Goal: Complete application form: Complete application form

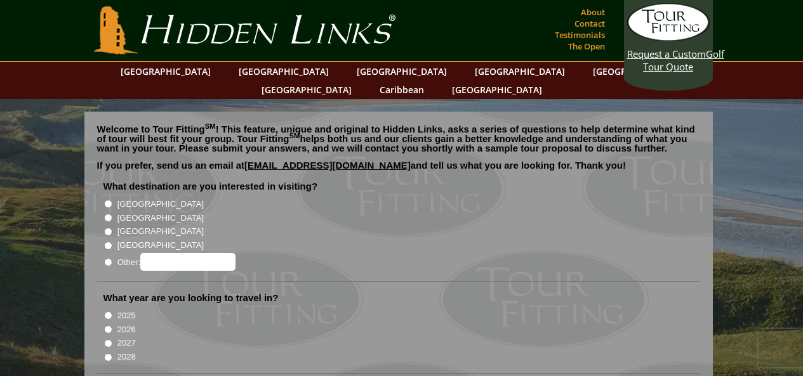
drag, startPoint x: 108, startPoint y: 189, endPoint x: 105, endPoint y: 199, distance: 9.9
click at [107, 197] on li "[GEOGRAPHIC_DATA]" at bounding box center [403, 204] width 600 height 14
drag, startPoint x: 106, startPoint y: 188, endPoint x: 105, endPoint y: 200, distance: 12.1
click at [105, 200] on input "[GEOGRAPHIC_DATA]" at bounding box center [108, 204] width 8 height 8
radio input "true"
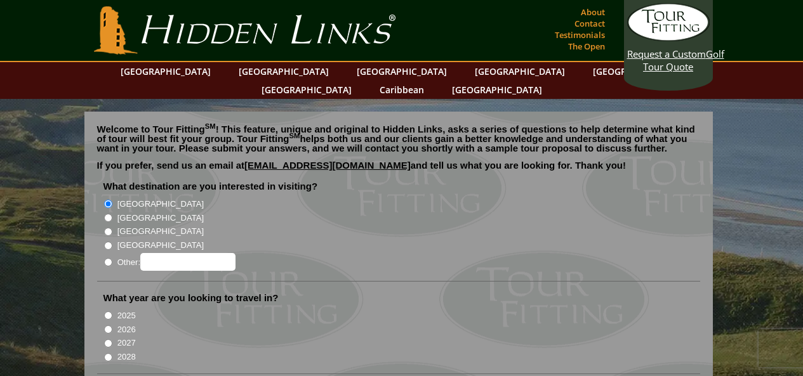
click at [109, 214] on input "[GEOGRAPHIC_DATA]" at bounding box center [108, 218] width 8 height 8
radio input "true"
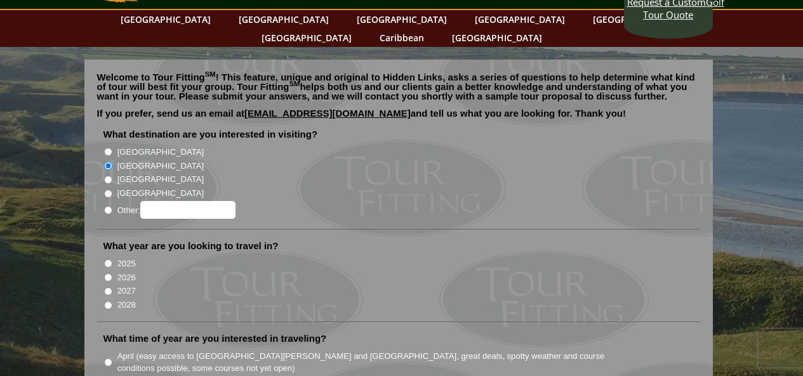
scroll to position [63, 0]
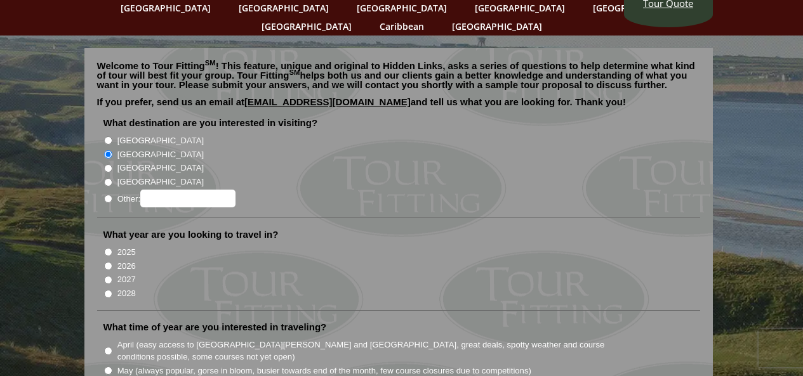
click at [108, 262] on input "2026" at bounding box center [108, 266] width 8 height 8
radio input "true"
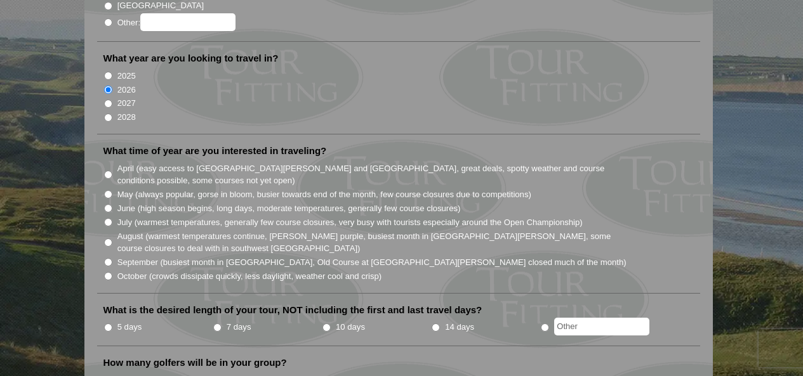
scroll to position [254, 0]
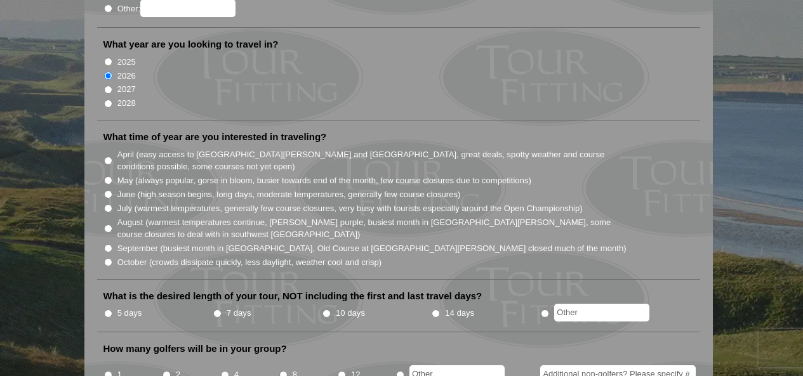
click at [107, 204] on input "July (warmest temperatures, generally few course closures, very busy with touri…" at bounding box center [108, 208] width 8 height 8
radio input "true"
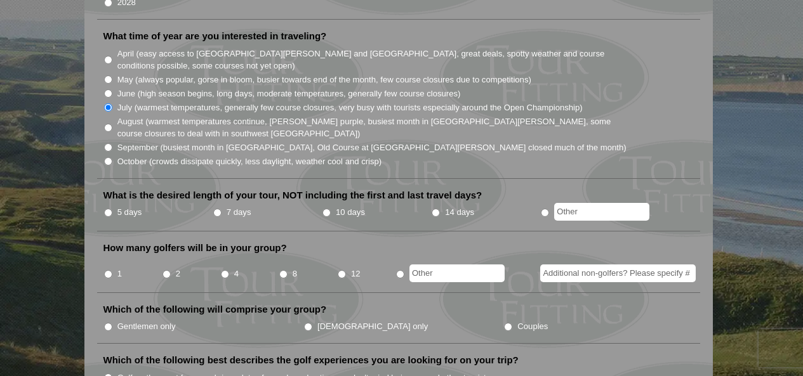
scroll to position [381, 0]
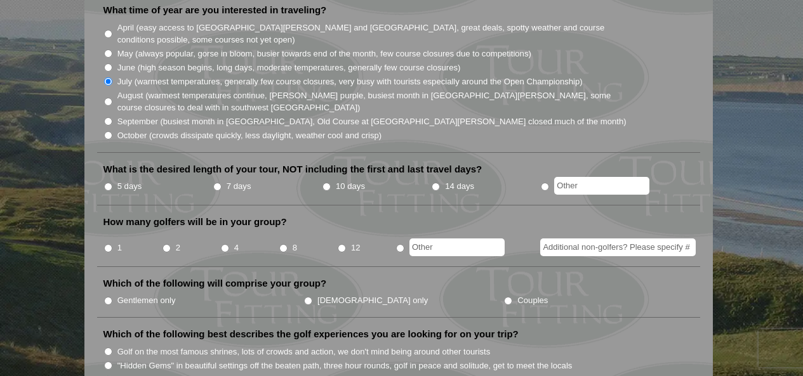
click at [440, 179] on li "14 days" at bounding box center [485, 187] width 109 height 16
drag, startPoint x: 435, startPoint y: 167, endPoint x: 428, endPoint y: 174, distance: 9.4
click at [435, 183] on input "14 days" at bounding box center [435, 187] width 8 height 8
radio input "true"
click at [227, 244] on input "4" at bounding box center [225, 248] width 8 height 8
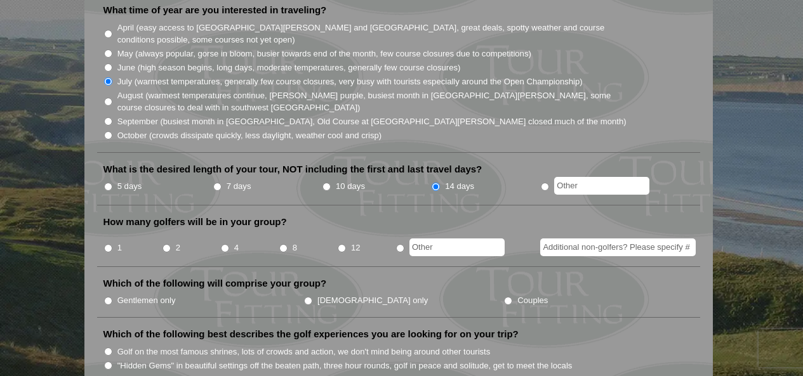
radio input "true"
click at [107, 297] on input "Gentlemen only" at bounding box center [108, 301] width 8 height 8
radio input "true"
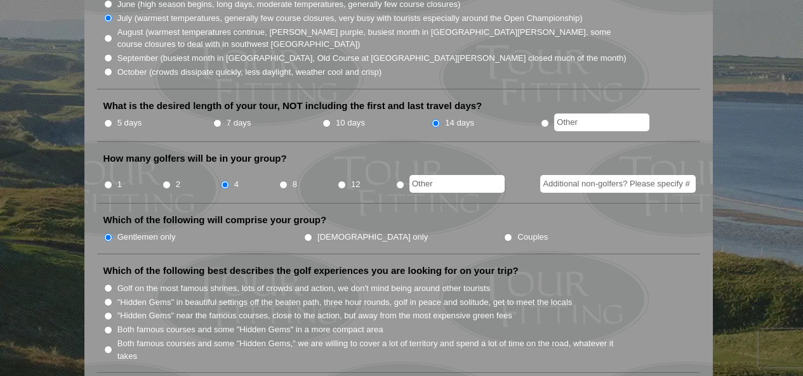
scroll to position [508, 0]
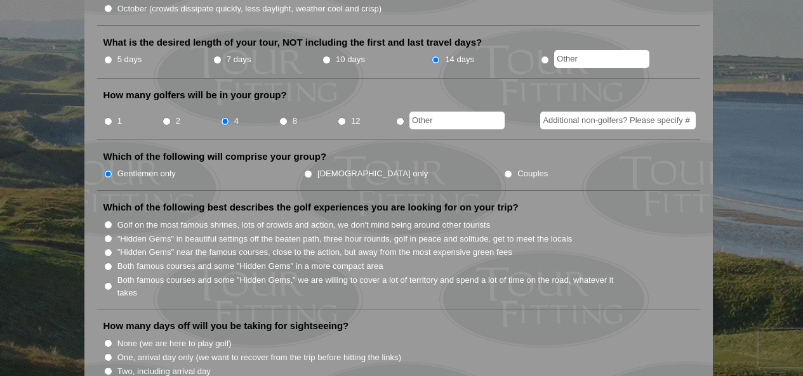
click at [111, 221] on input "Golf on the most famous shrines, lots of crowds and action, we don't mind being…" at bounding box center [108, 225] width 8 height 8
radio input "true"
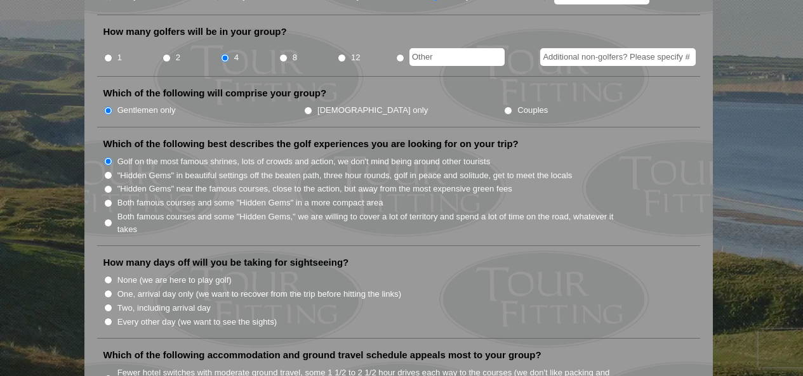
click at [109, 276] on input "None (we are here to play golf)" at bounding box center [108, 280] width 8 height 8
radio input "true"
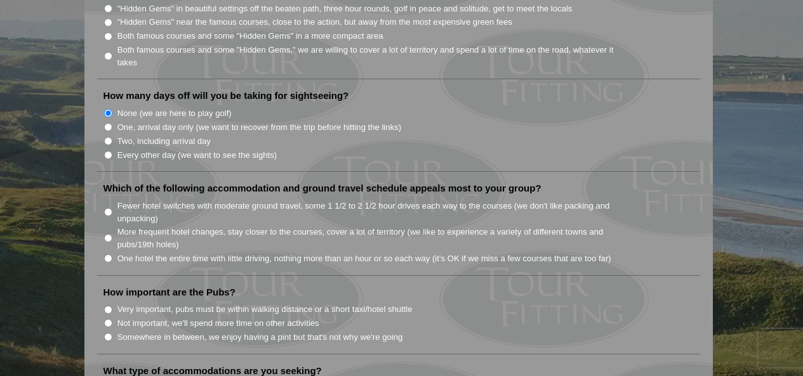
scroll to position [761, 0]
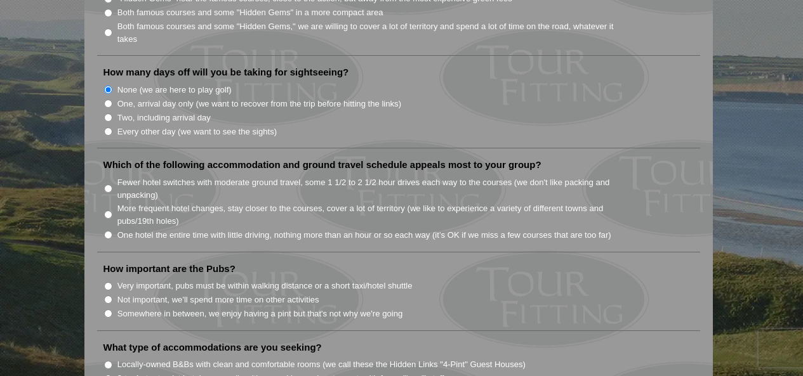
click at [104, 176] on li "Fewer hotel switches with moderate ground travel, some 1 1/2 to 2 1/2 hour driv…" at bounding box center [403, 188] width 600 height 26
click at [107, 185] on input "Fewer hotel switches with moderate ground travel, some 1 1/2 to 2 1/2 hour driv…" at bounding box center [108, 189] width 8 height 8
radio input "true"
click at [112, 296] on input "Not important, we'll spend more time on other activities" at bounding box center [108, 300] width 8 height 8
radio input "true"
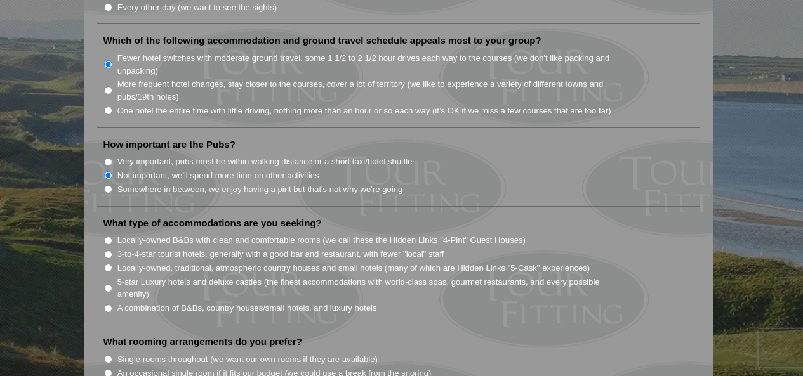
scroll to position [888, 0]
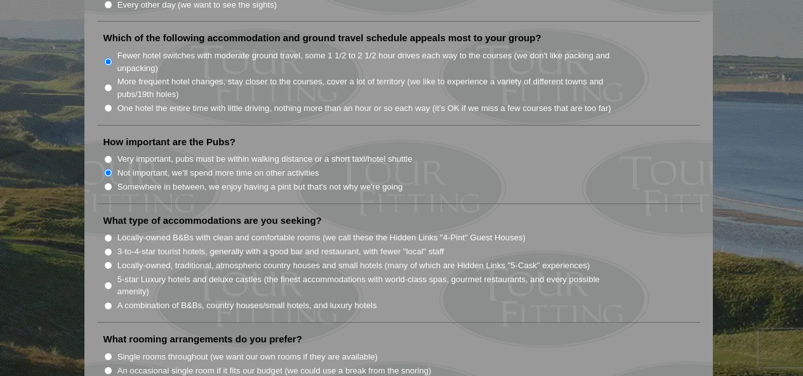
click at [107, 234] on input "Locally-owned B&Bs with clean and comfortable rooms (we call these the Hidden L…" at bounding box center [108, 238] width 8 height 8
radio input "true"
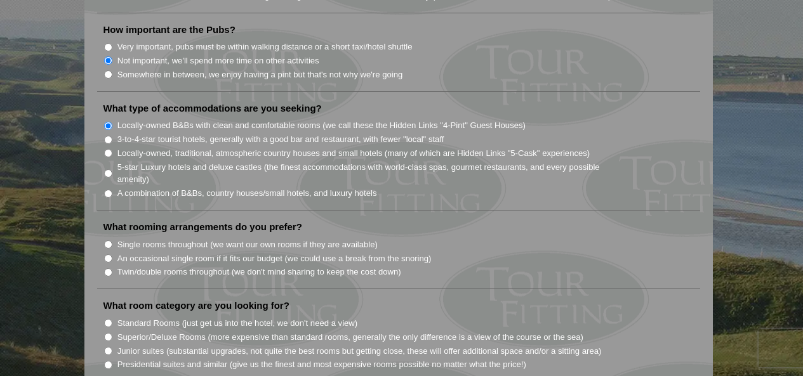
scroll to position [1015, 0]
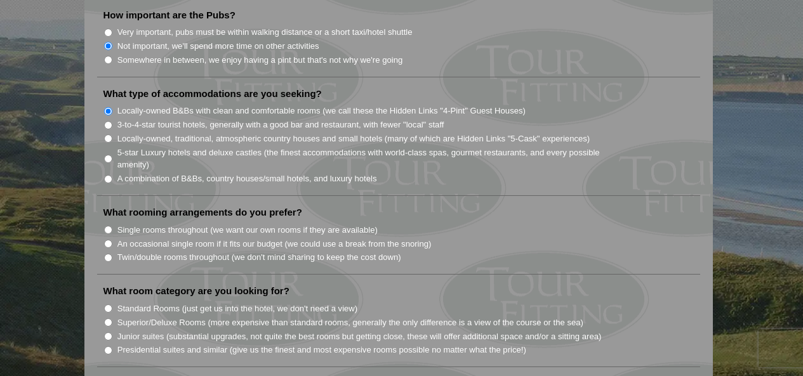
click at [108, 226] on input "Single rooms throughout (we want our own rooms if they are available)" at bounding box center [108, 230] width 8 height 8
radio input "true"
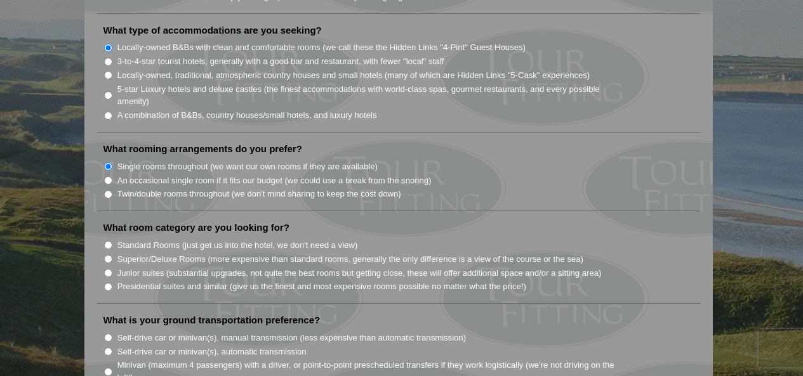
click at [110, 241] on input "Standard Rooms (just get us into the hotel, we don't need a view)" at bounding box center [108, 245] width 8 height 8
radio input "true"
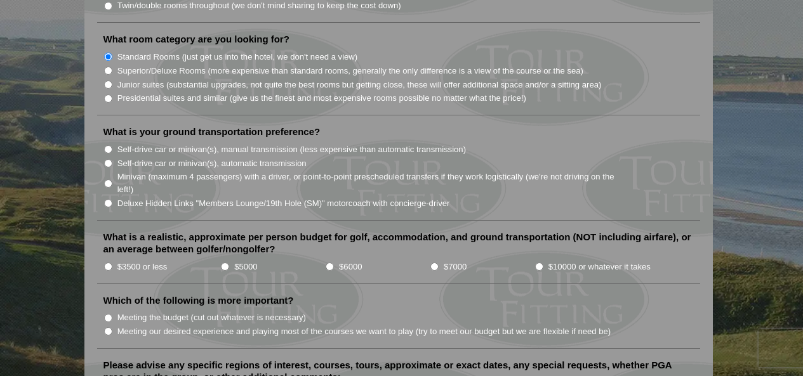
scroll to position [1269, 0]
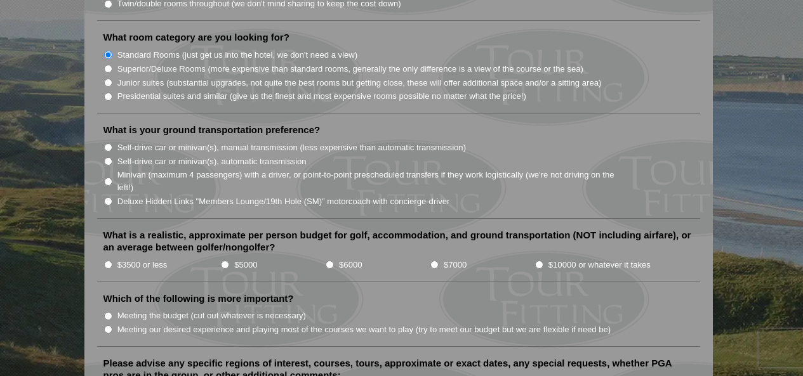
click at [107, 157] on input "Self-drive car or minivan(s), automatic transmission" at bounding box center [108, 161] width 8 height 8
radio input "true"
click at [226, 261] on input "$5000" at bounding box center [225, 265] width 8 height 8
radio input "true"
click at [108, 322] on li "Meeting our desired experience and playing most of the courses we want to play …" at bounding box center [403, 329] width 600 height 14
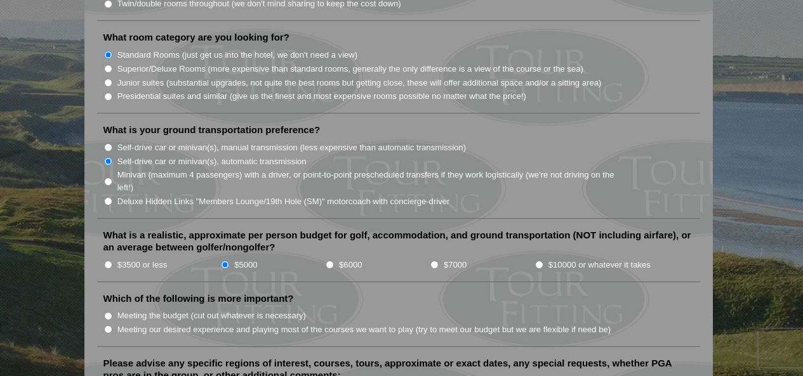
click at [107, 326] on input "Meeting our desired experience and playing most of the courses we want to play …" at bounding box center [108, 330] width 8 height 8
radio input "true"
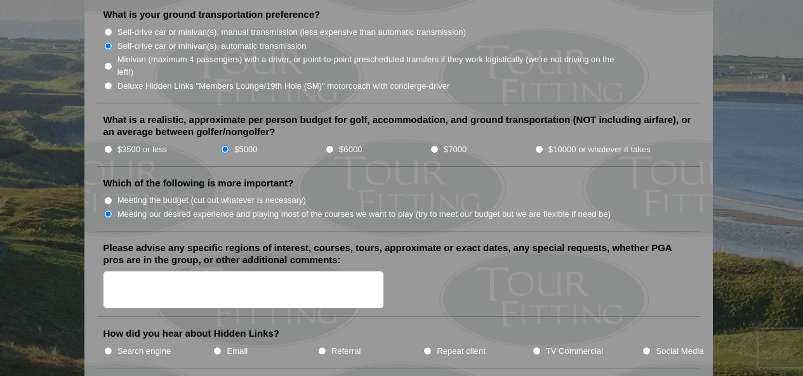
scroll to position [1396, 0]
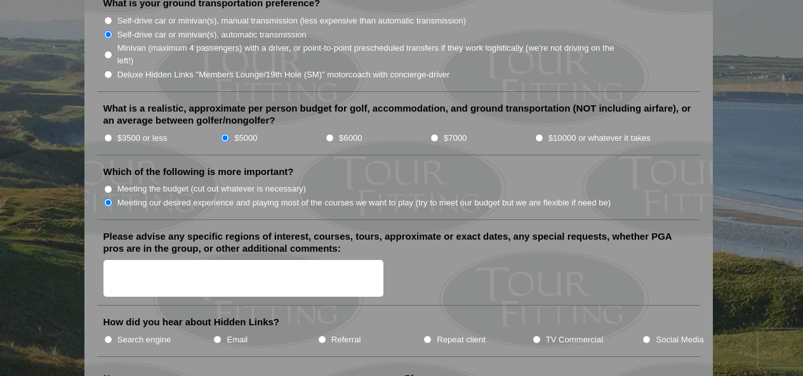
click at [141, 260] on textarea "Please advise any specific regions of interest, courses, tours, approximate or …" at bounding box center [243, 278] width 280 height 37
type textarea "S"
type textarea "W"
type textarea "S"
type textarea "p"
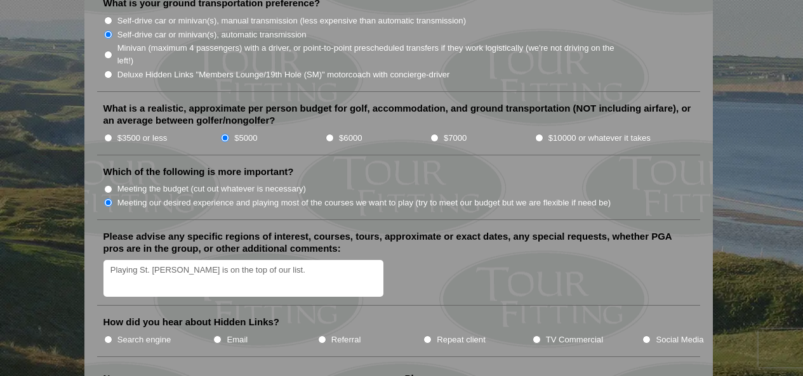
type textarea "Playing St. [PERSON_NAME] is on the top of our list."
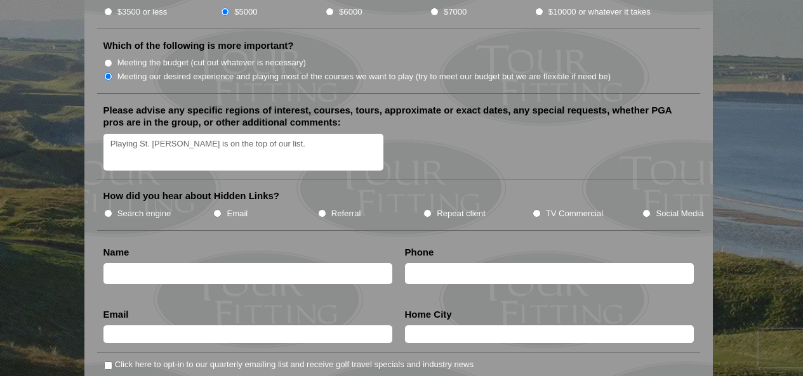
scroll to position [1523, 0]
click at [534, 209] on input "TV Commercial" at bounding box center [536, 213] width 8 height 8
radio input "true"
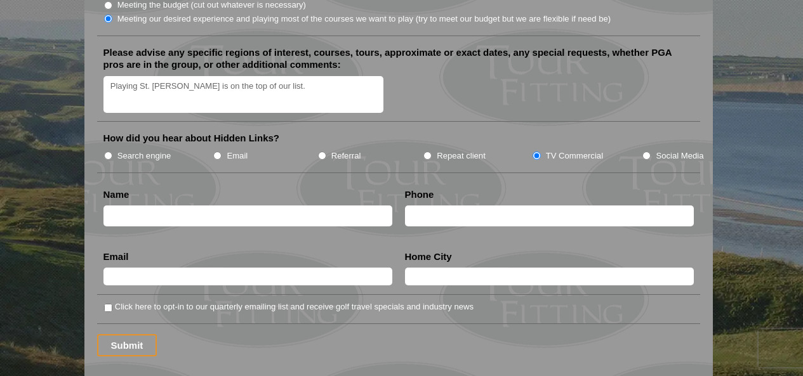
scroll to position [1586, 0]
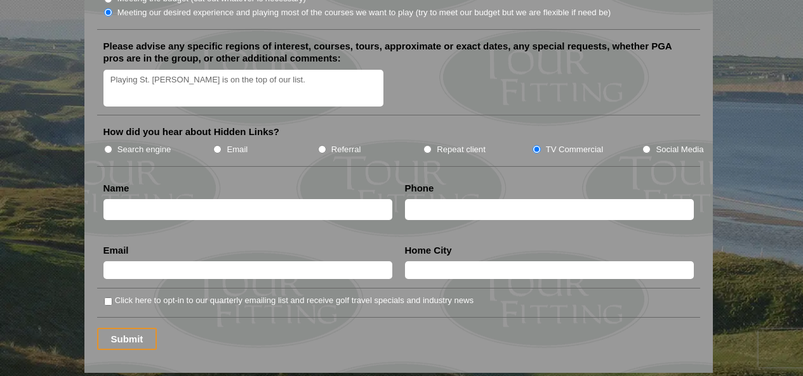
click at [230, 199] on input "text" at bounding box center [247, 209] width 289 height 21
click at [231, 199] on input "[PERSON_NAME]" at bounding box center [247, 209] width 289 height 21
type input "[PERSON_NAME]"
type input "[PHONE_NUMBER]"
click at [195, 261] on input "text" at bounding box center [247, 270] width 289 height 18
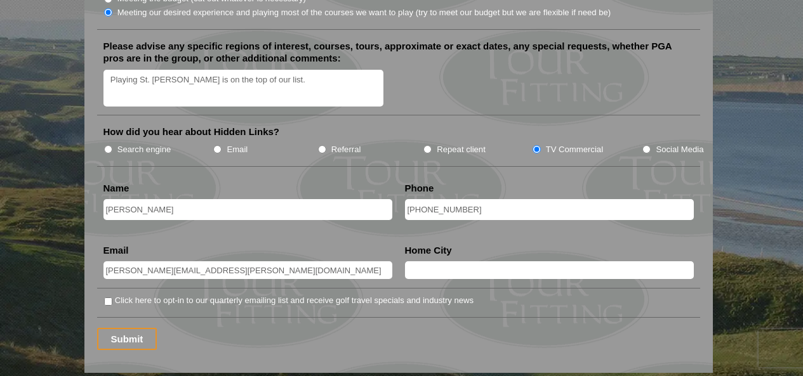
click at [154, 261] on input "[PERSON_NAME][EMAIL_ADDRESS][PERSON_NAME][DOMAIN_NAME]" at bounding box center [247, 270] width 289 height 18
type input "[PERSON_NAME][EMAIL_ADDRESS][PERSON_NAME][DOMAIN_NAME]"
click at [429, 261] on input "text" at bounding box center [549, 270] width 289 height 18
type input "[PERSON_NAME] Creek"
click at [108, 298] on input "Click here to opt-in to our quarterly emailing list and receive golf travel spe…" at bounding box center [108, 302] width 8 height 8
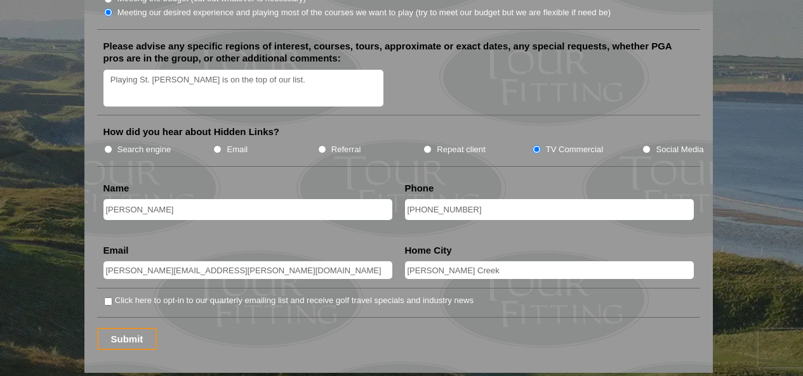
checkbox input "true"
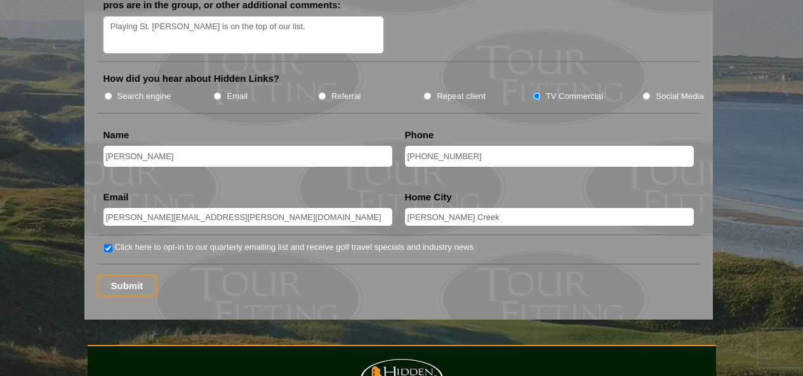
scroll to position [1650, 0]
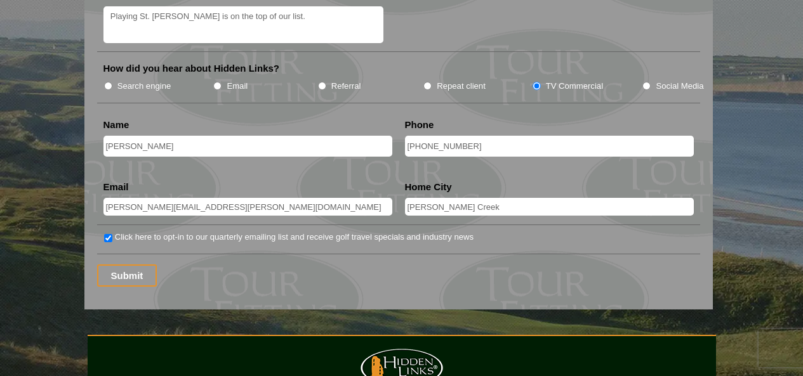
drag, startPoint x: 128, startPoint y: 250, endPoint x: 161, endPoint y: 244, distance: 33.6
click at [128, 265] on input "Submit" at bounding box center [127, 276] width 60 height 22
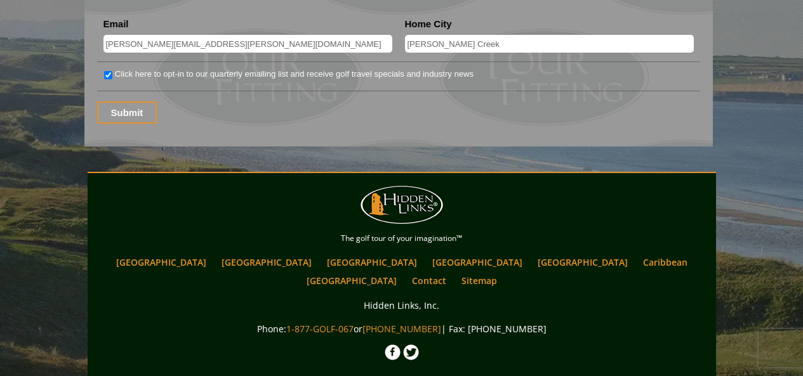
scroll to position [1840, 0]
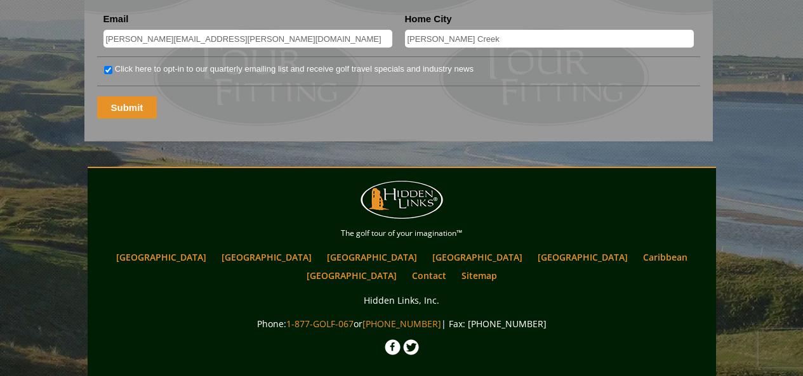
click at [140, 96] on input "Submit" at bounding box center [127, 107] width 60 height 22
